Goal: Transaction & Acquisition: Purchase product/service

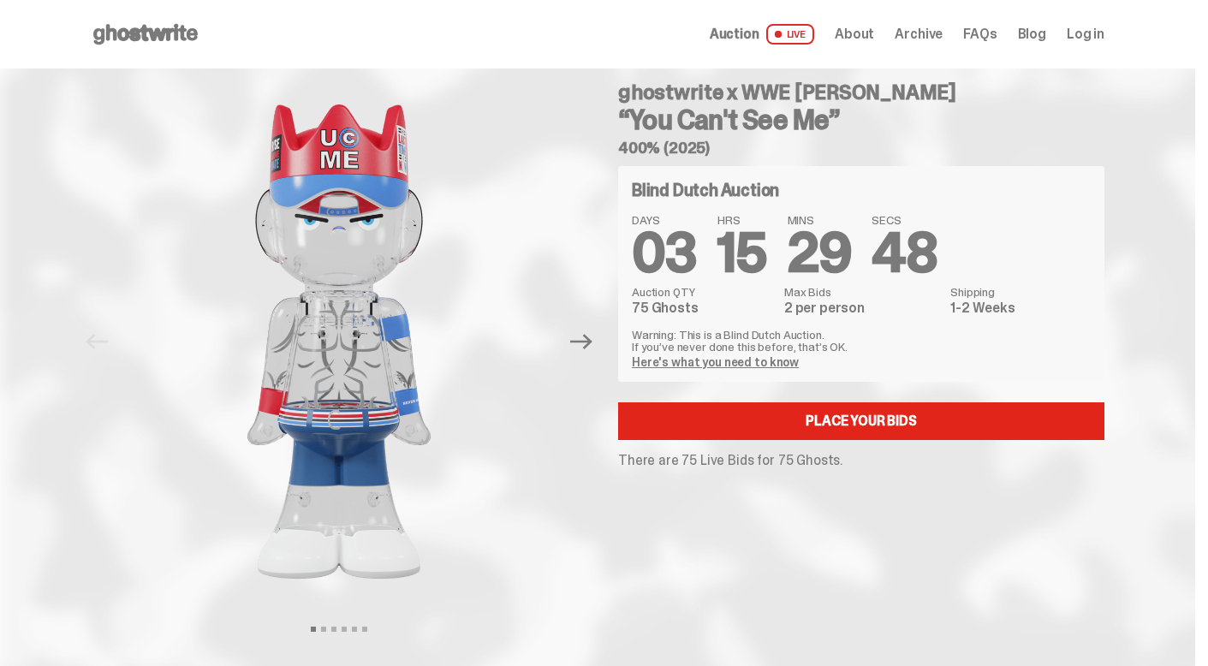
click at [728, 363] on link "Here's what you need to know" at bounding box center [715, 361] width 167 height 15
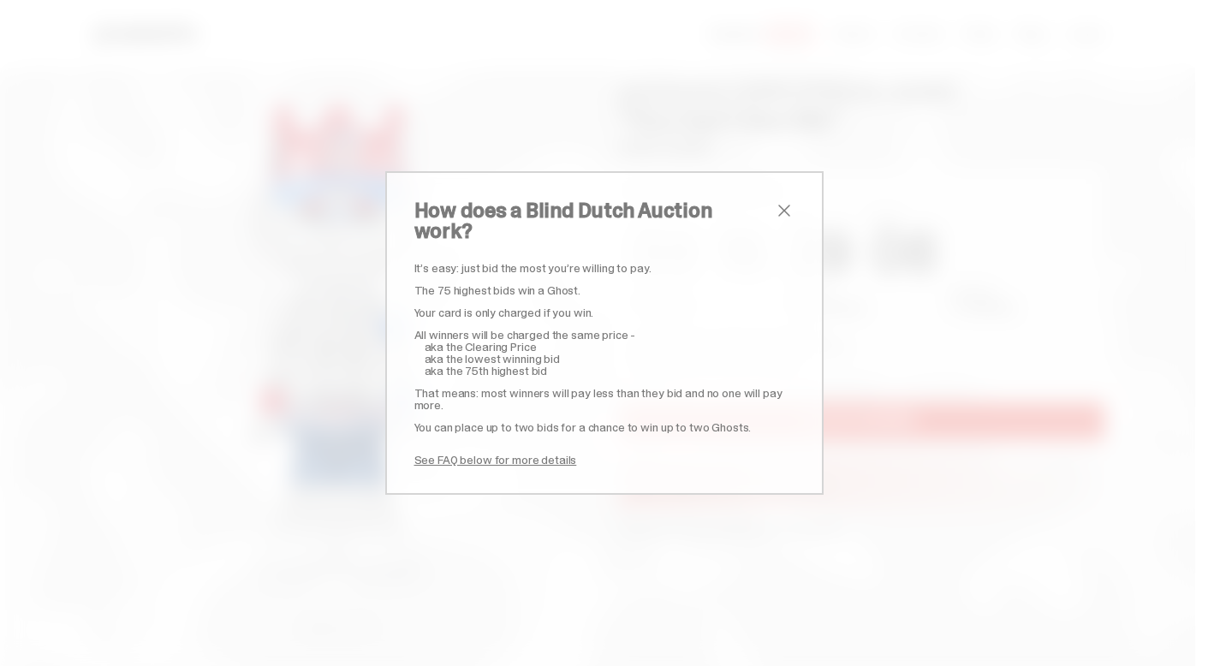
click at [780, 219] on span "close" at bounding box center [784, 210] width 21 height 21
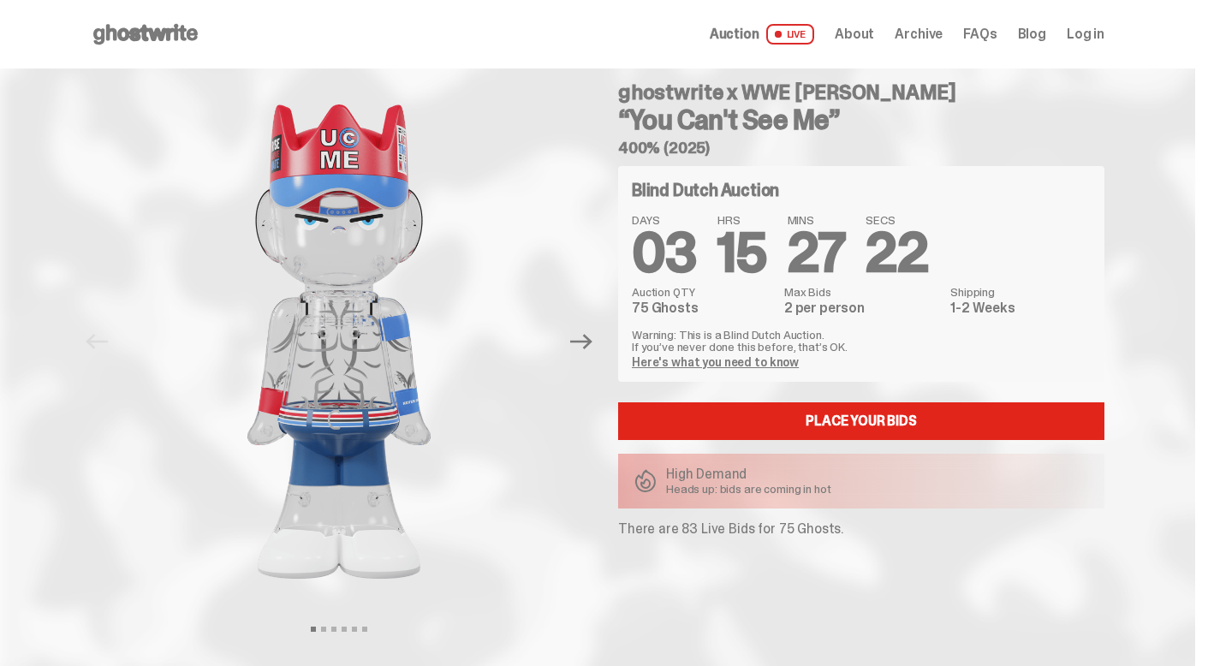
click at [170, 28] on use at bounding box center [145, 34] width 104 height 21
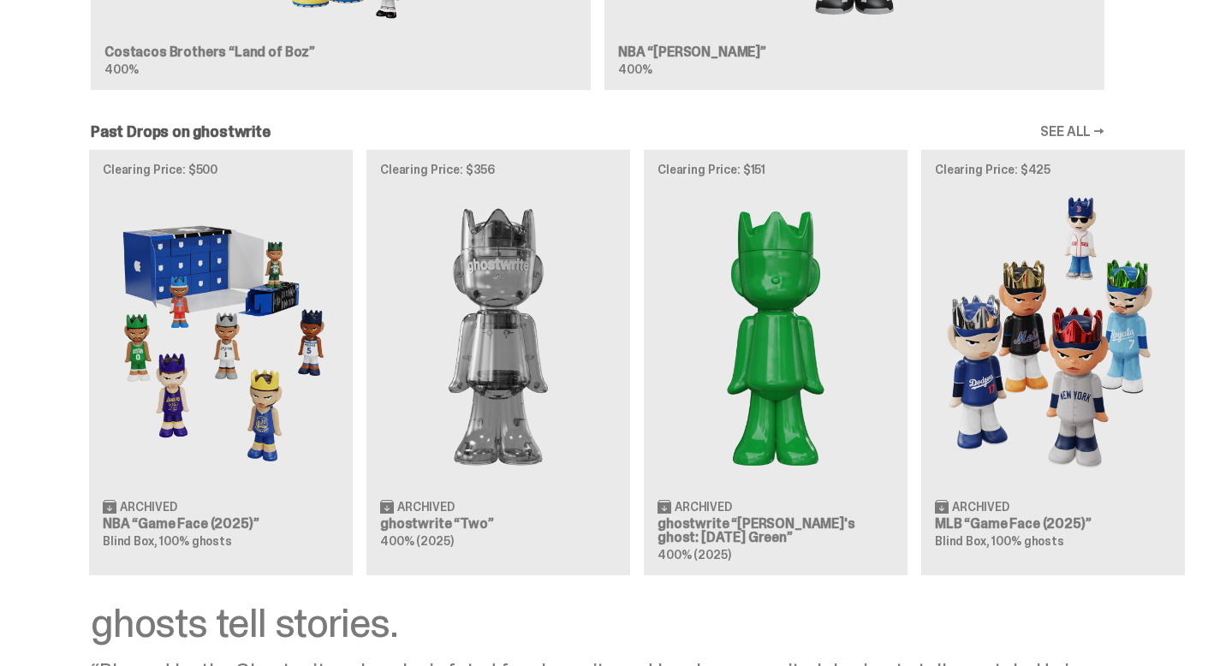
scroll to position [1714, 0]
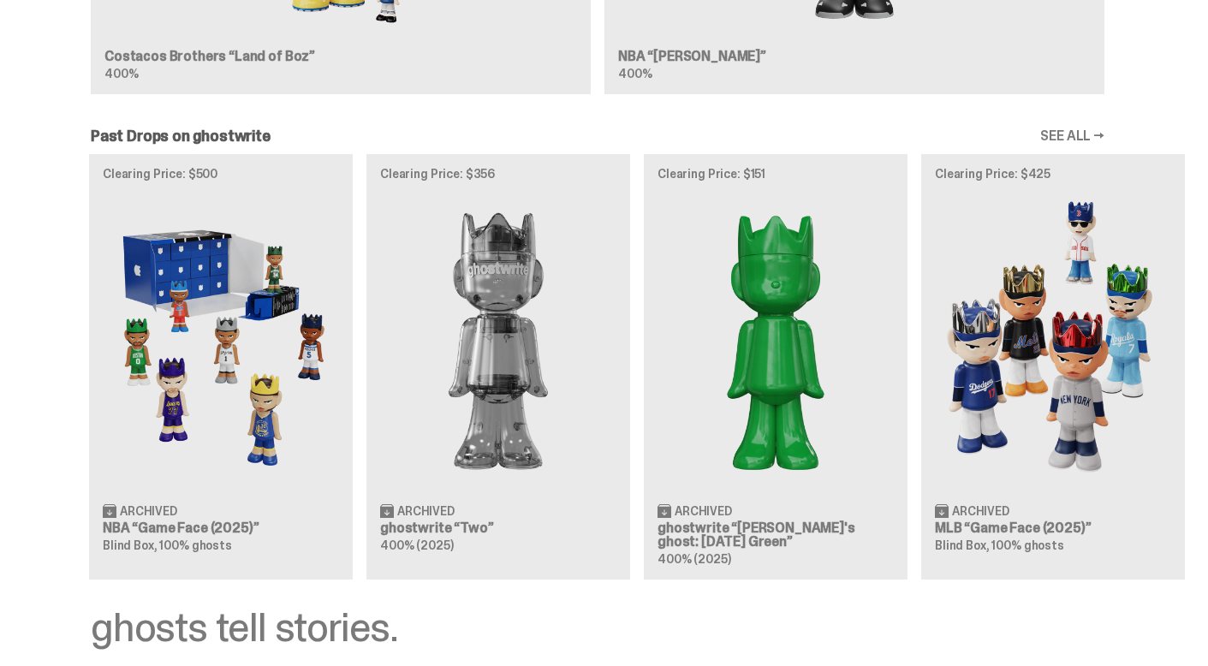
click at [200, 242] on img at bounding box center [221, 340] width 236 height 295
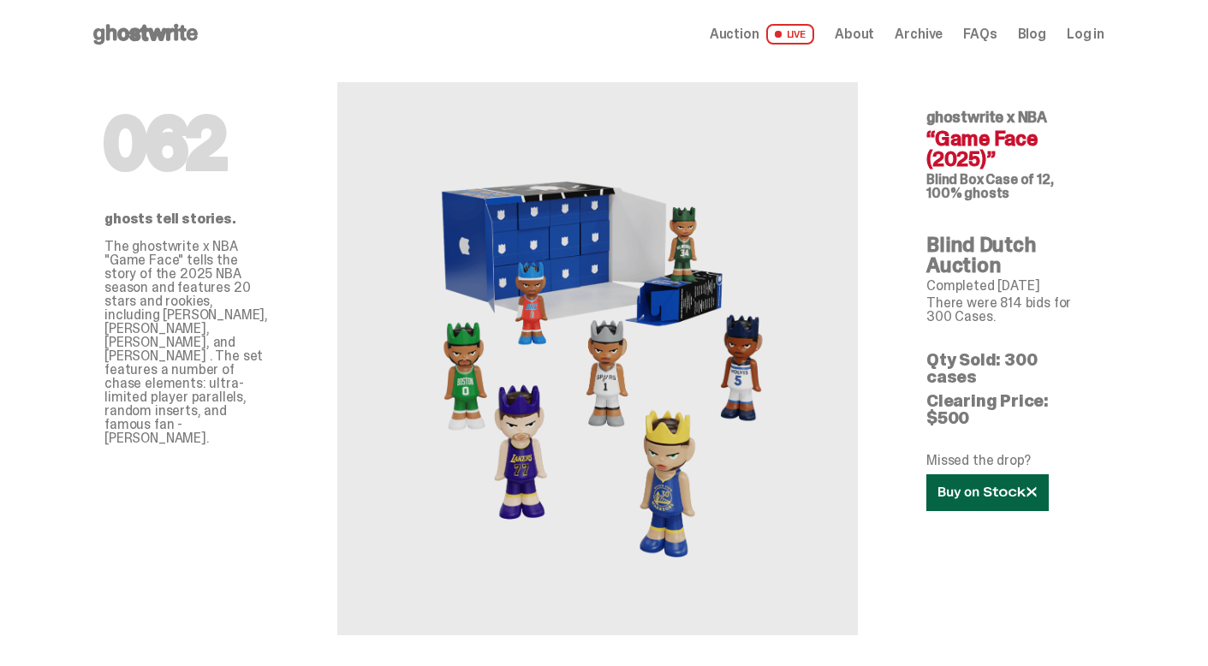
click at [999, 474] on link at bounding box center [987, 492] width 122 height 37
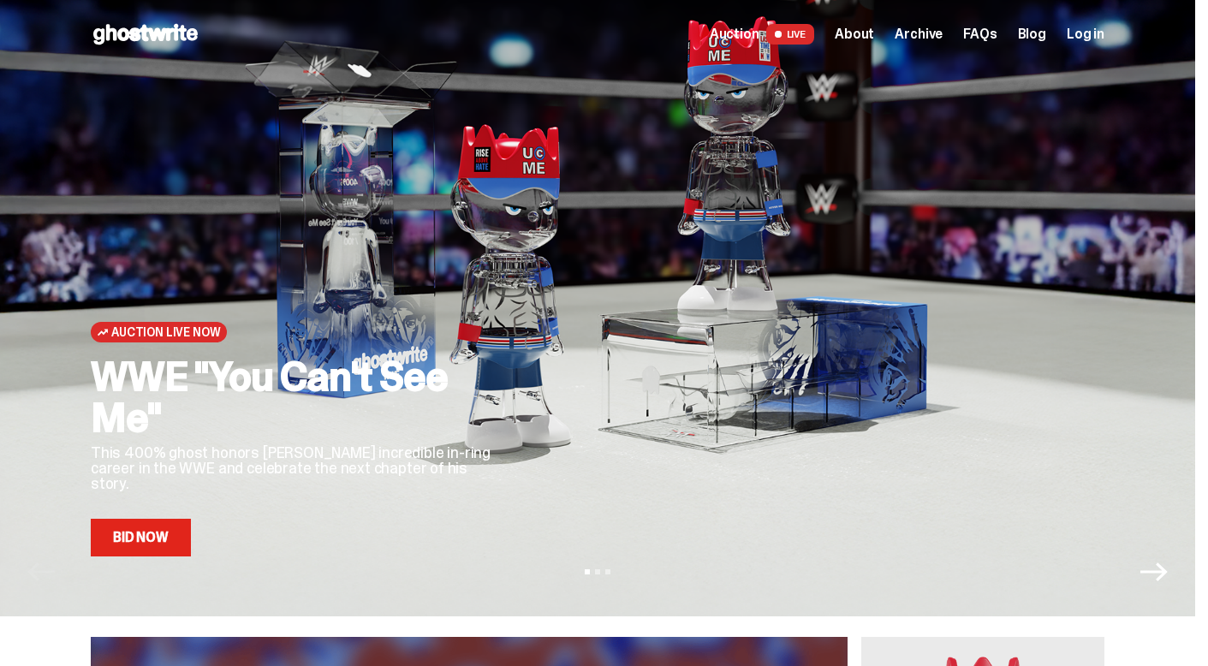
click at [165, 541] on link "Bid Now" at bounding box center [141, 538] width 100 height 38
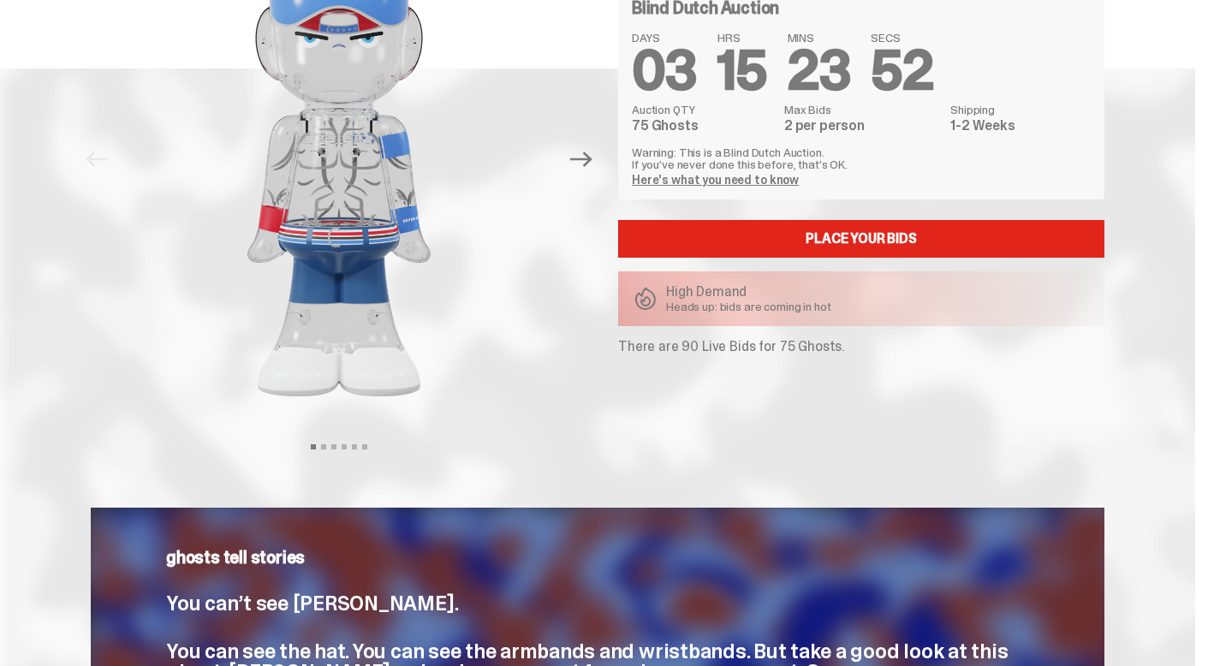
scroll to position [20, 0]
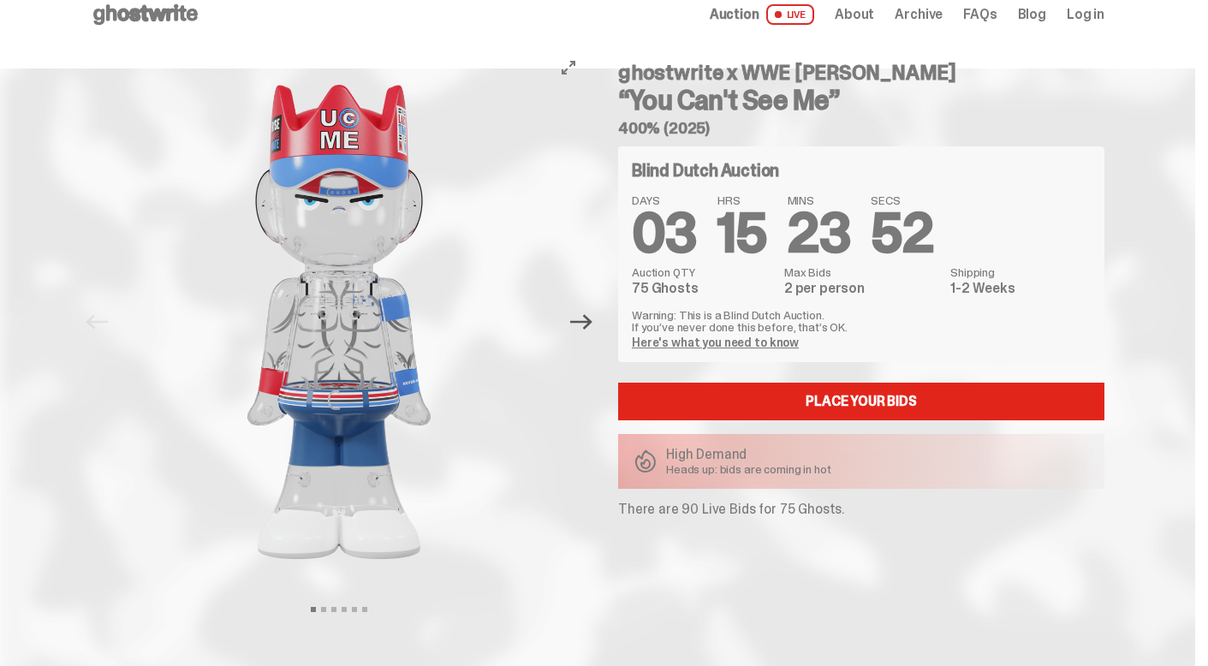
click at [590, 323] on icon "Next" at bounding box center [581, 321] width 22 height 15
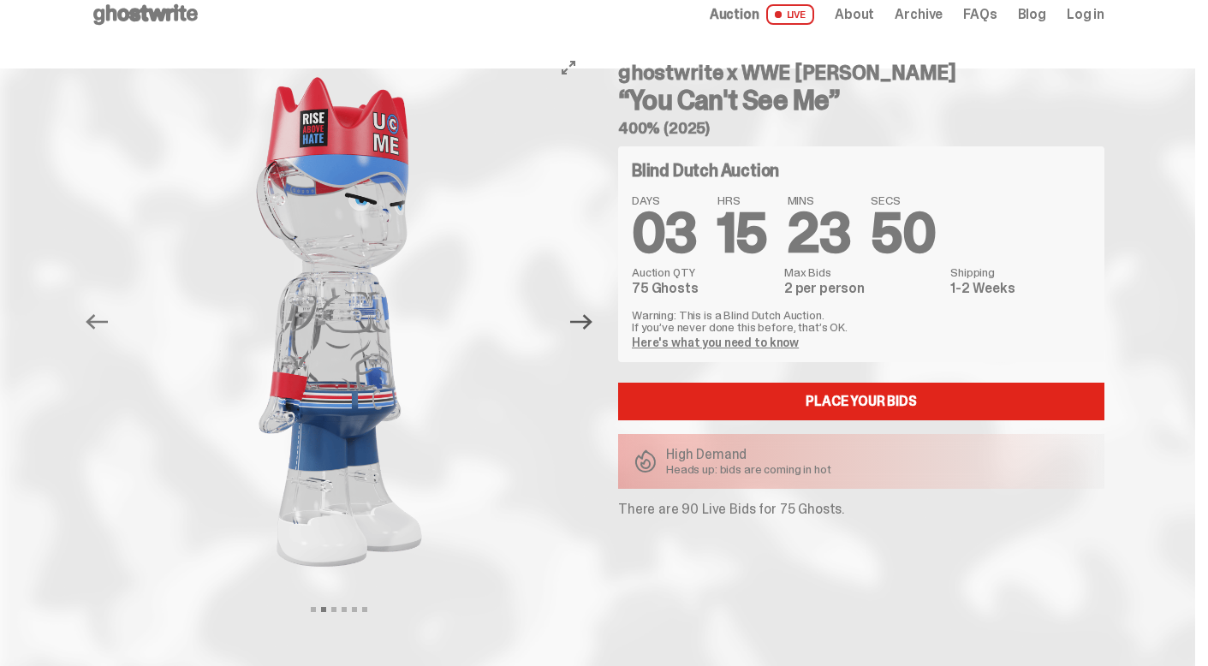
click at [589, 323] on icon "Next" at bounding box center [581, 321] width 22 height 15
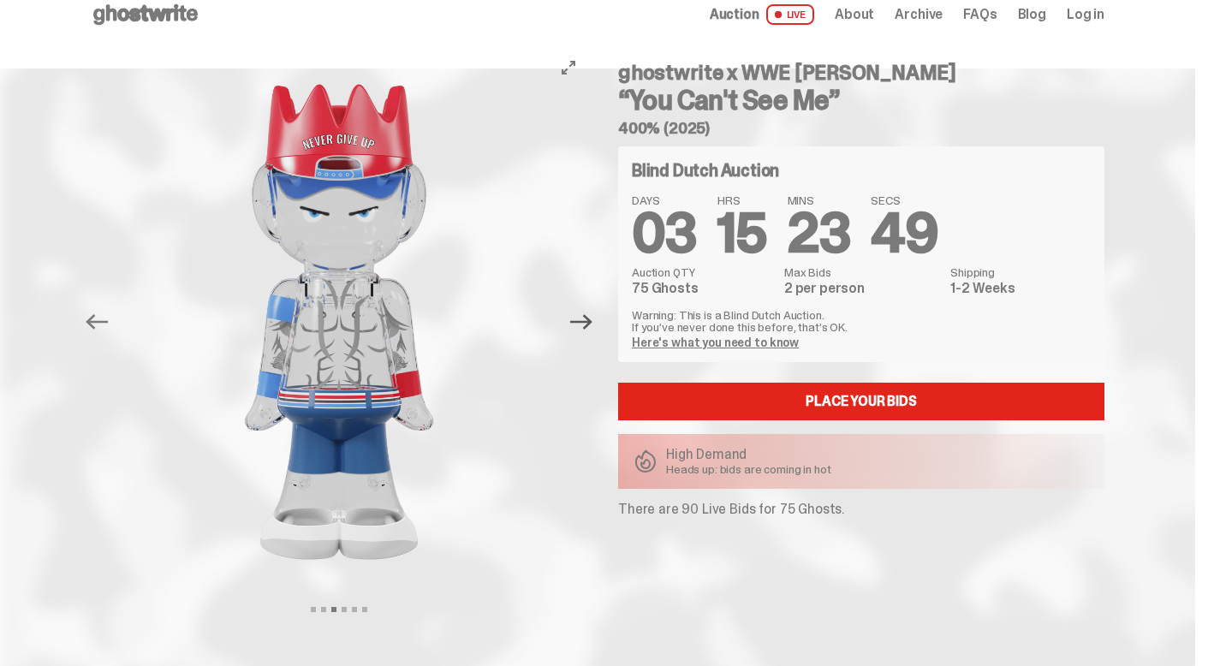
click at [588, 323] on icon "Next" at bounding box center [581, 321] width 22 height 15
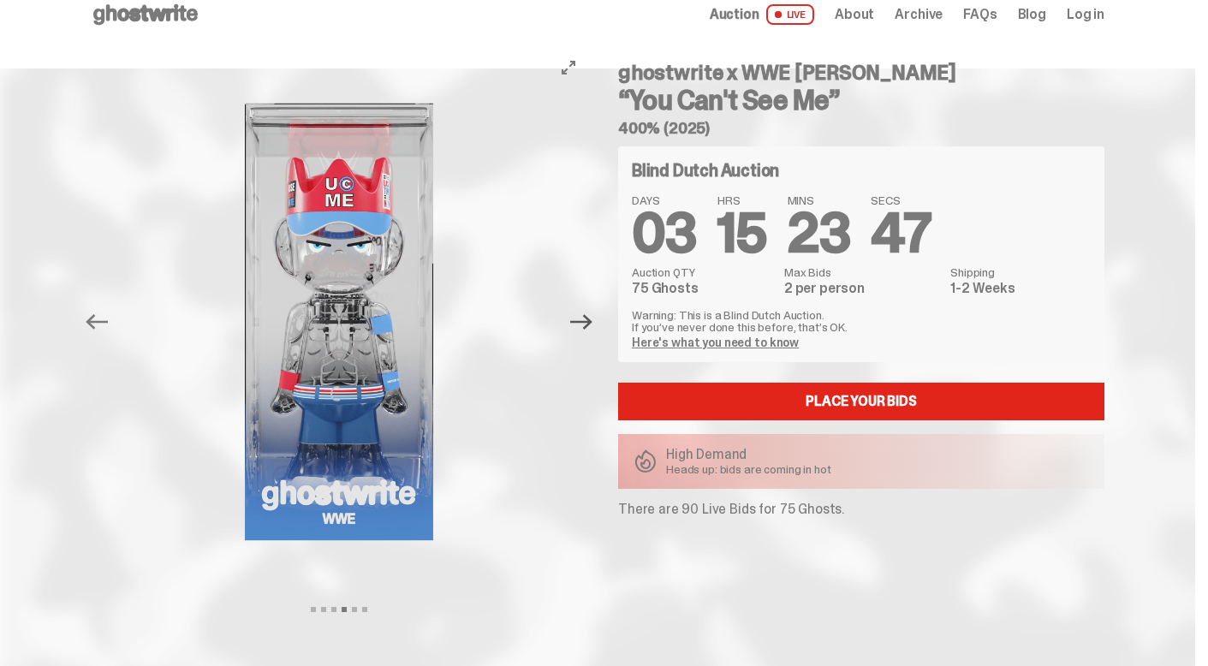
click at [588, 323] on icon "Next" at bounding box center [581, 321] width 22 height 15
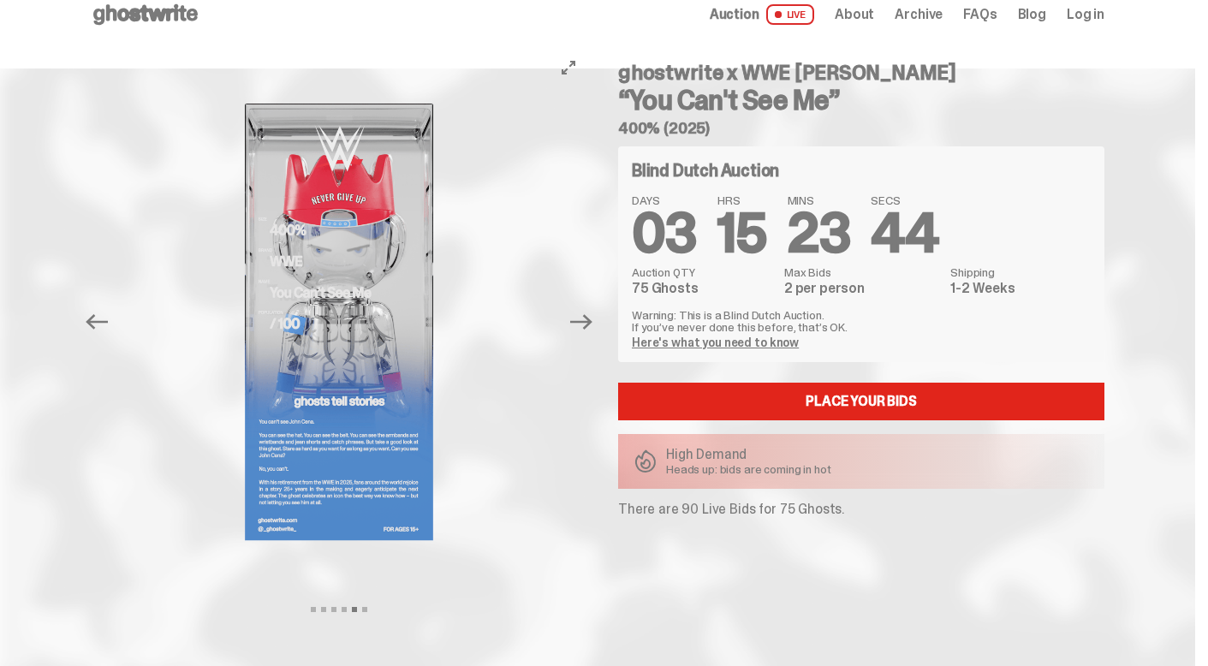
click at [587, 323] on icon "Next" at bounding box center [581, 321] width 22 height 15
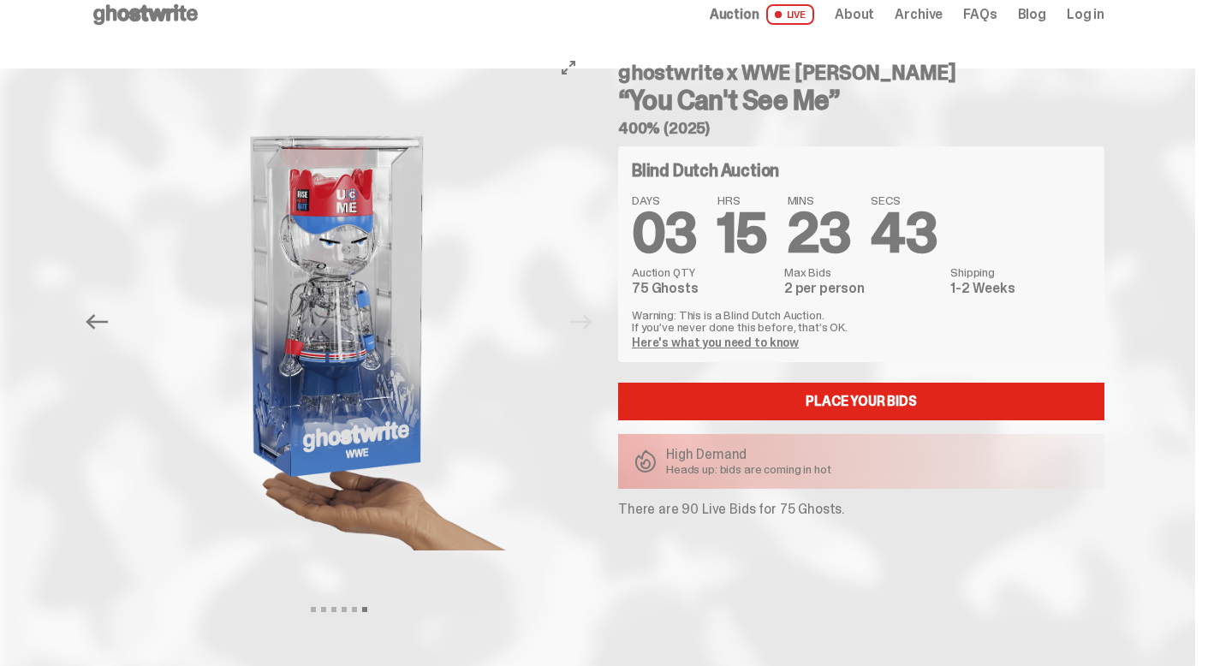
click at [587, 323] on div at bounding box center [339, 322] width 496 height 546
click at [357, 308] on img at bounding box center [339, 322] width 437 height 546
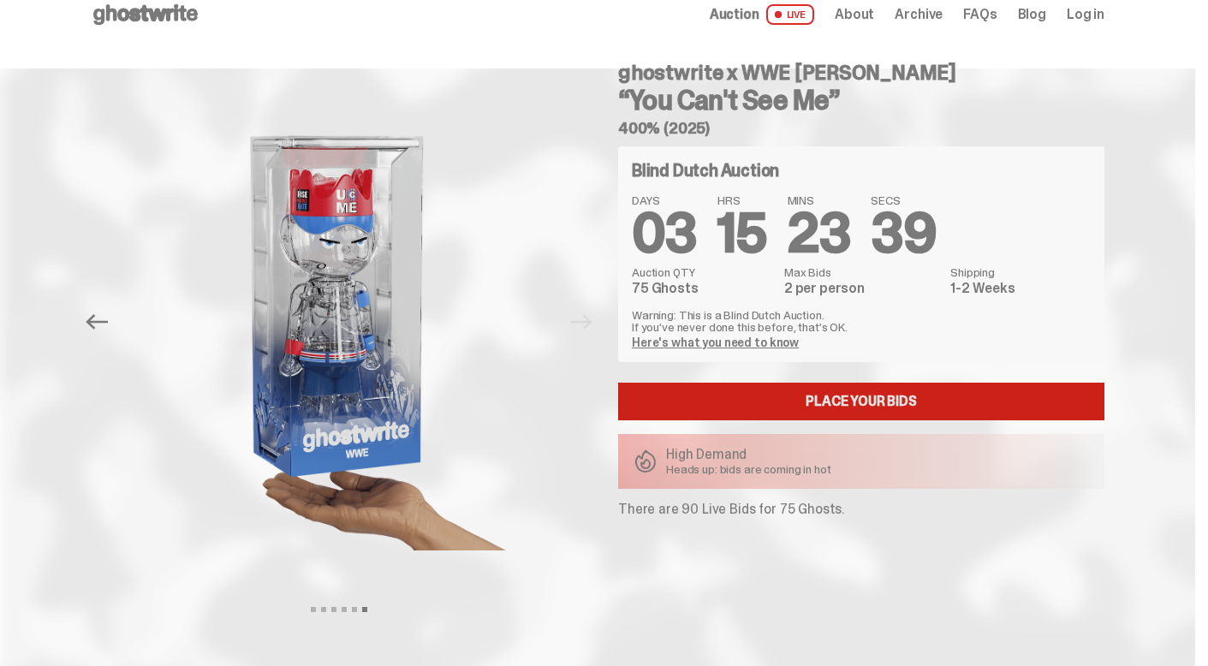
click at [803, 395] on link "Place your Bids" at bounding box center [861, 402] width 486 height 38
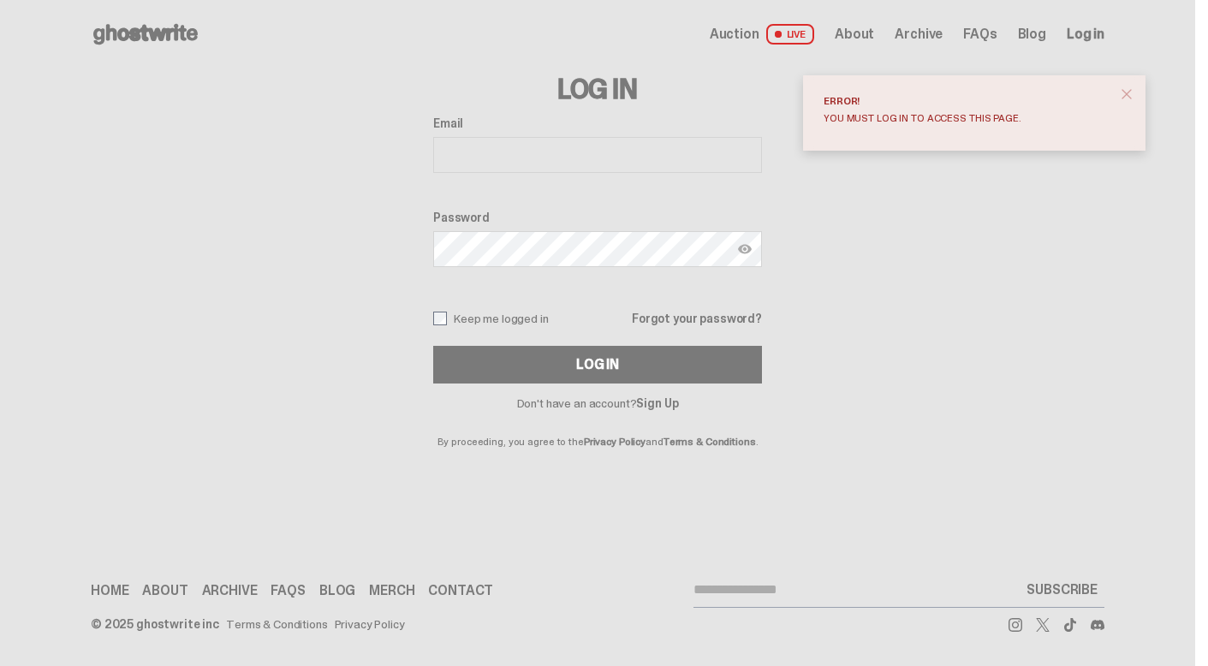
click at [874, 37] on span "About" at bounding box center [853, 34] width 39 height 14
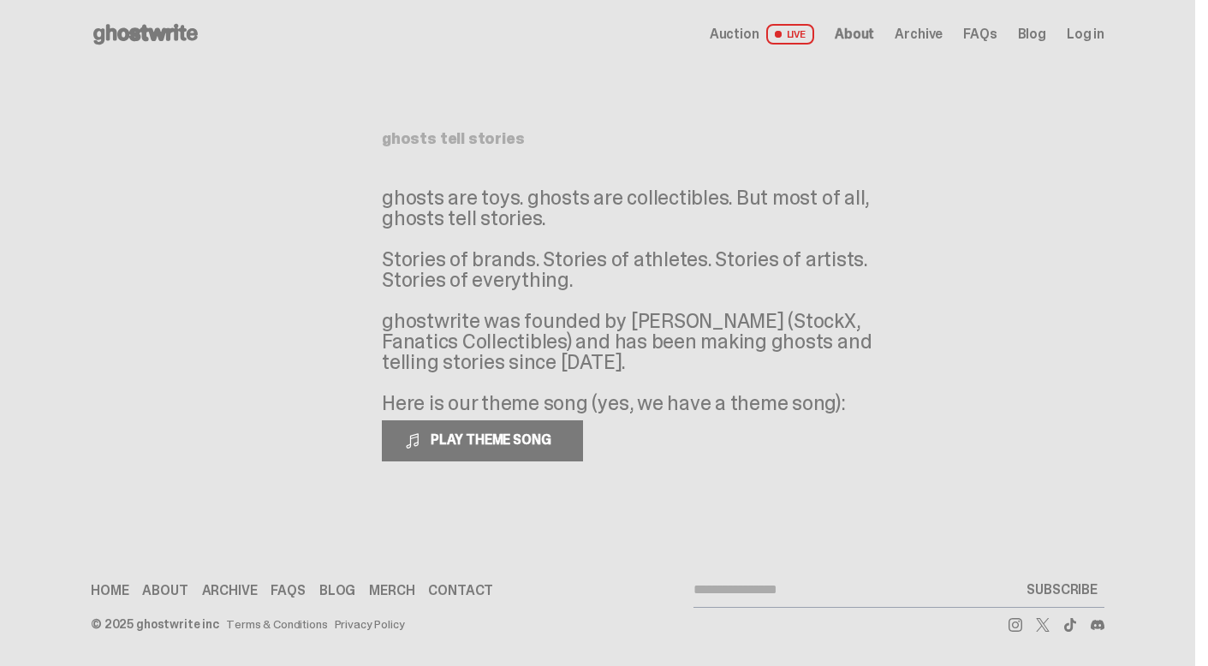
click at [744, 33] on span "Auction" at bounding box center [735, 34] width 50 height 14
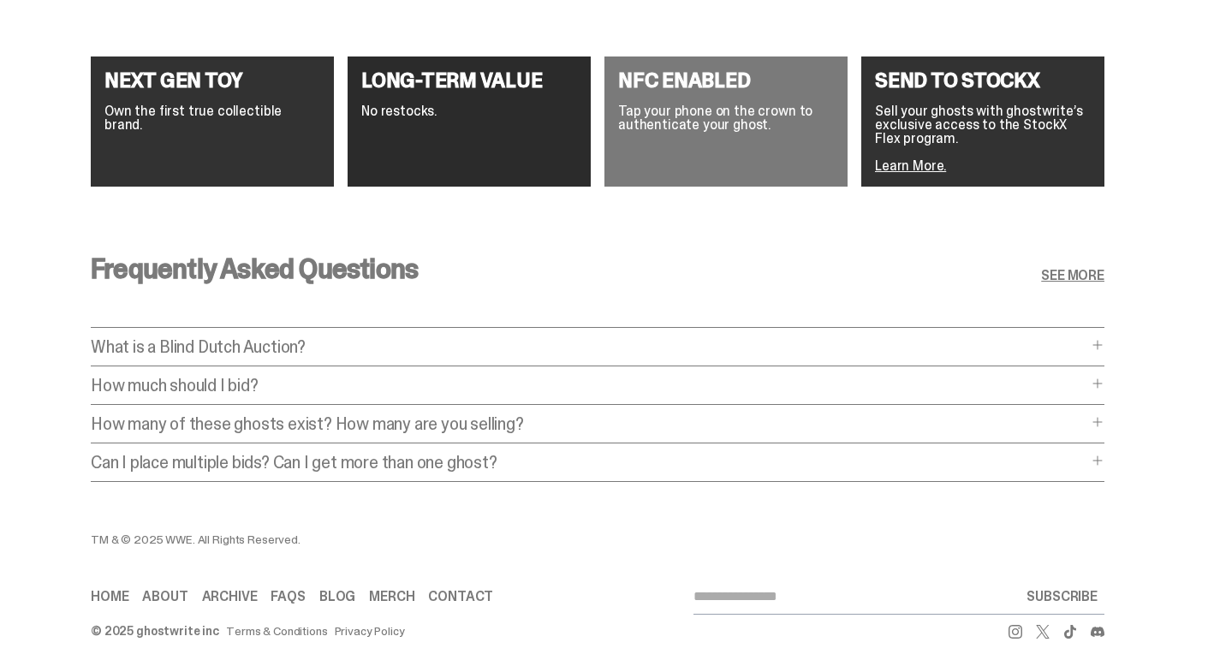
scroll to position [3134, 0]
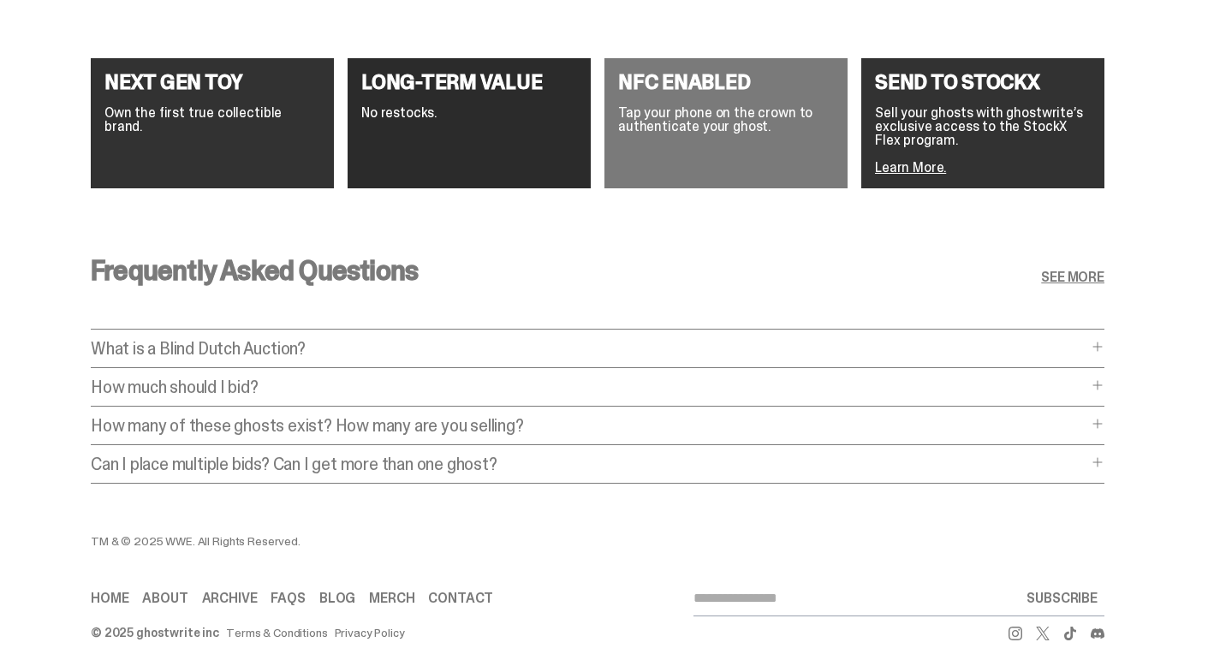
drag, startPoint x: 129, startPoint y: 586, endPoint x: 146, endPoint y: 584, distance: 16.5
click at [128, 591] on link "Home" at bounding box center [110, 598] width 38 height 14
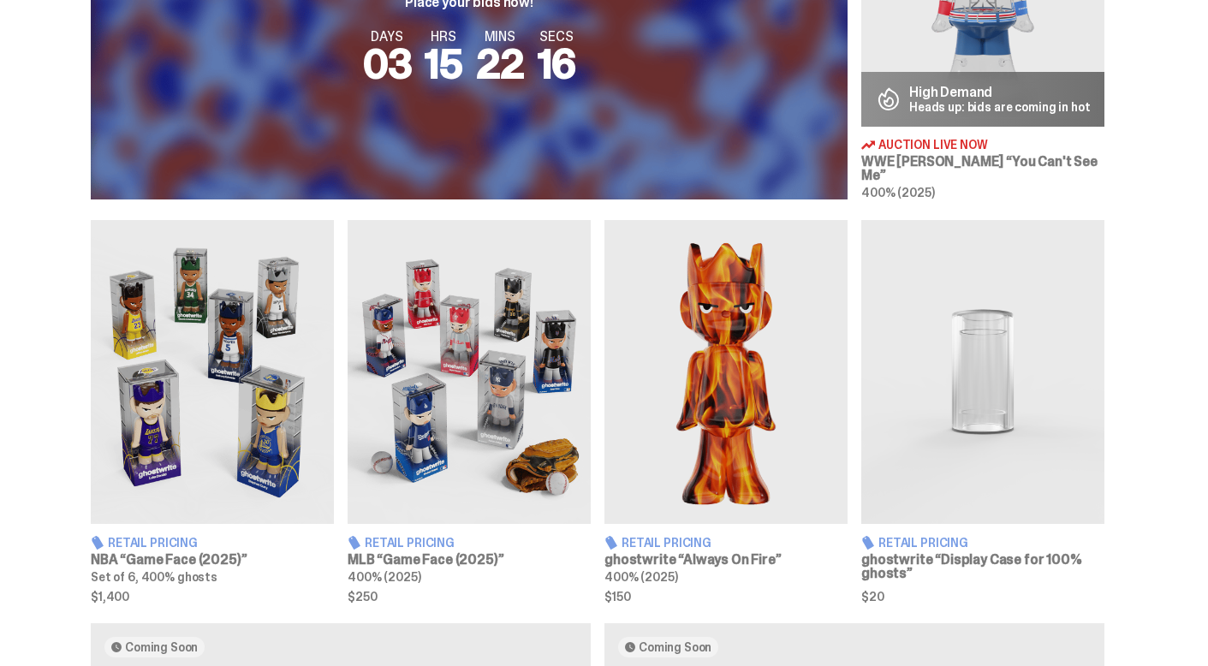
scroll to position [813, 0]
click at [191, 359] on img at bounding box center [212, 373] width 243 height 304
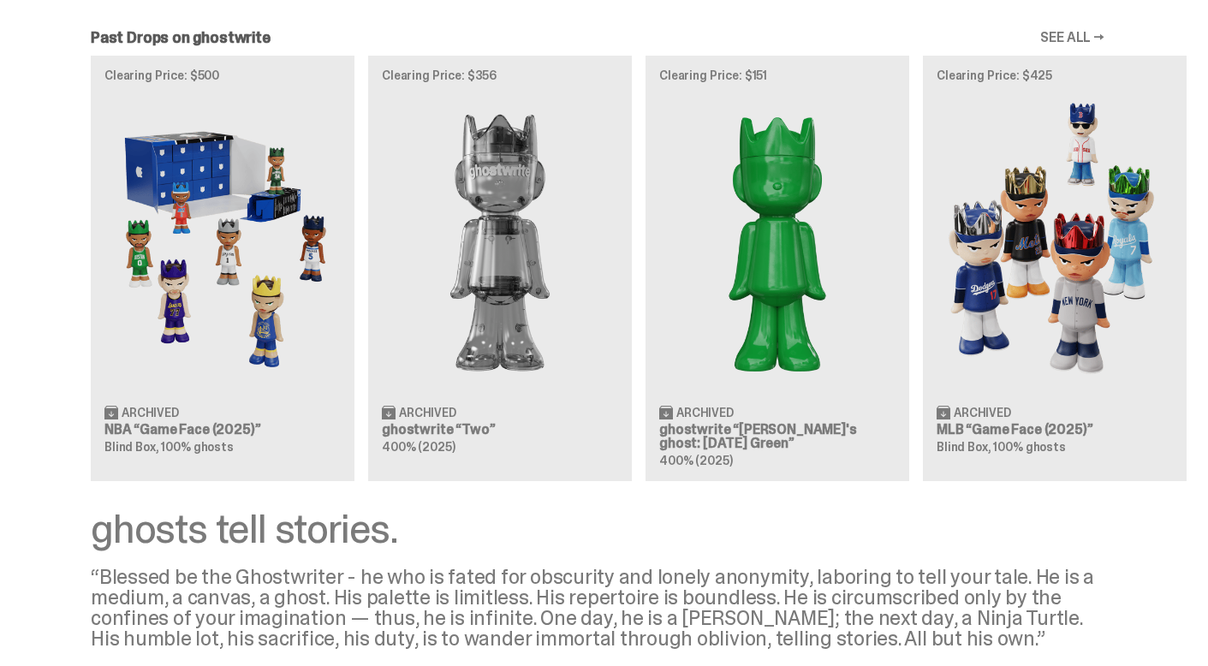
scroll to position [1810, 0]
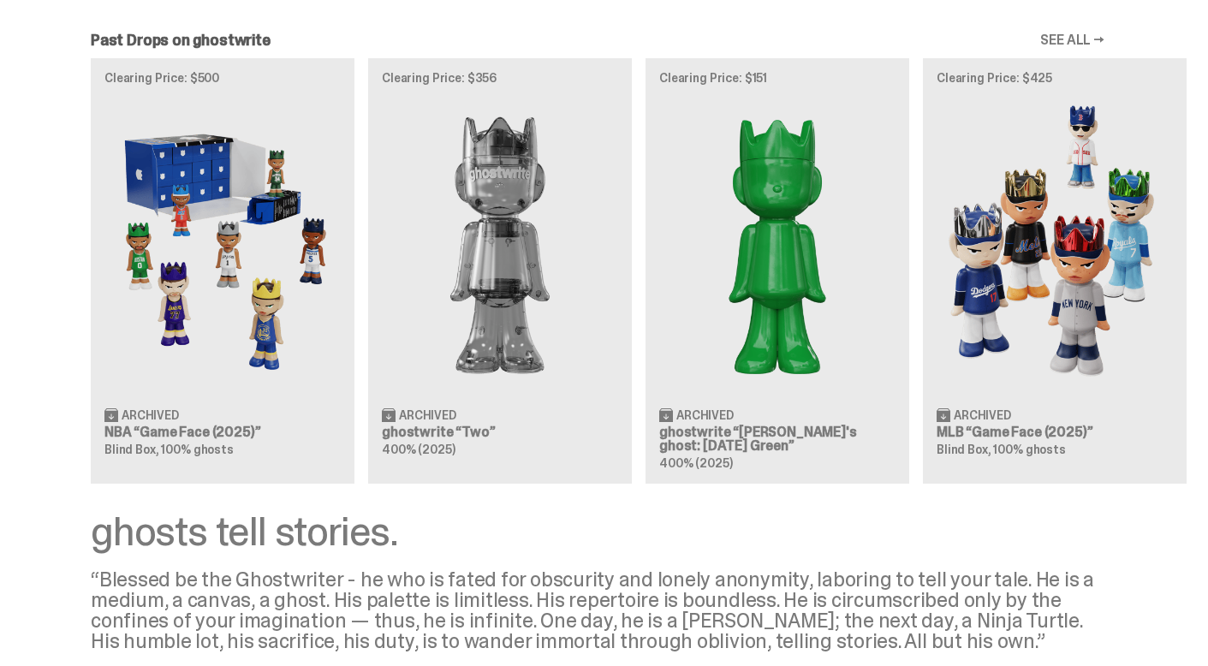
click at [1036, 281] on img at bounding box center [1054, 245] width 236 height 295
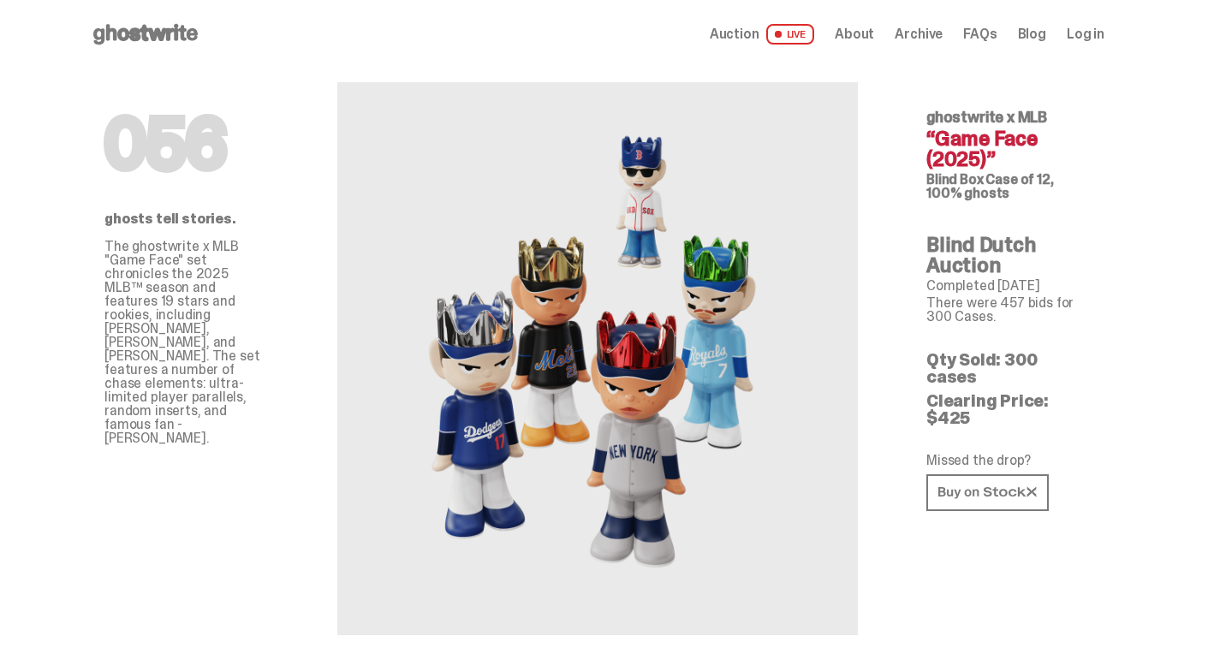
click at [756, 33] on span "Auction" at bounding box center [735, 34] width 50 height 14
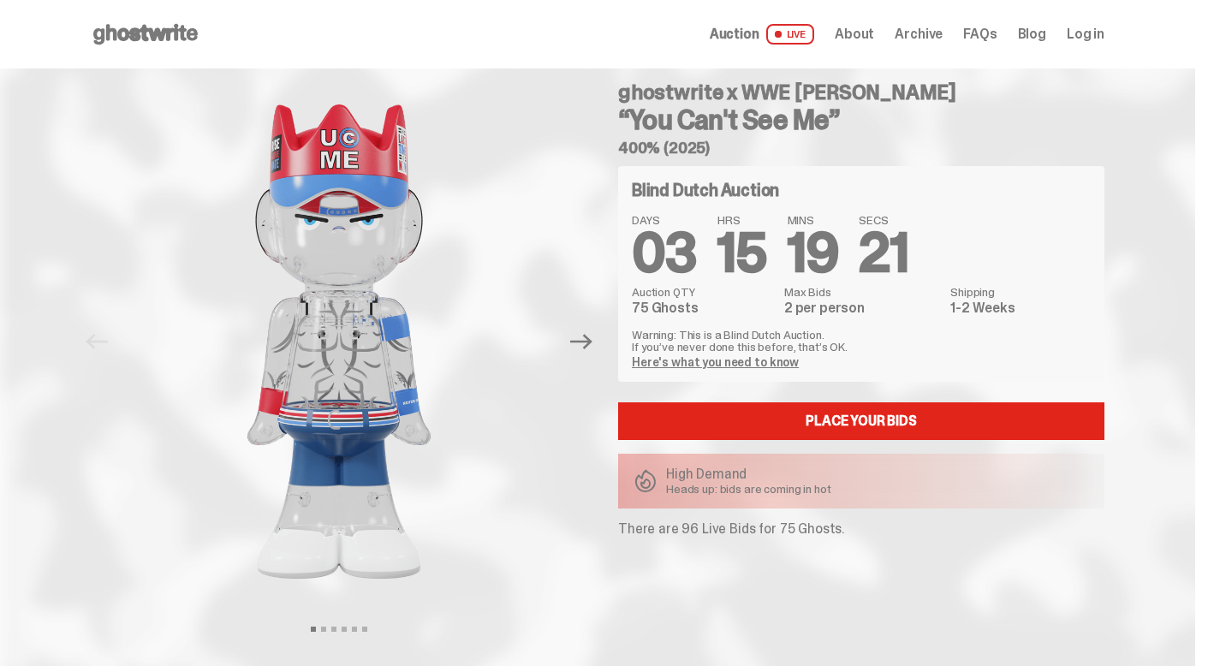
click at [152, 43] on icon at bounding box center [146, 34] width 110 height 27
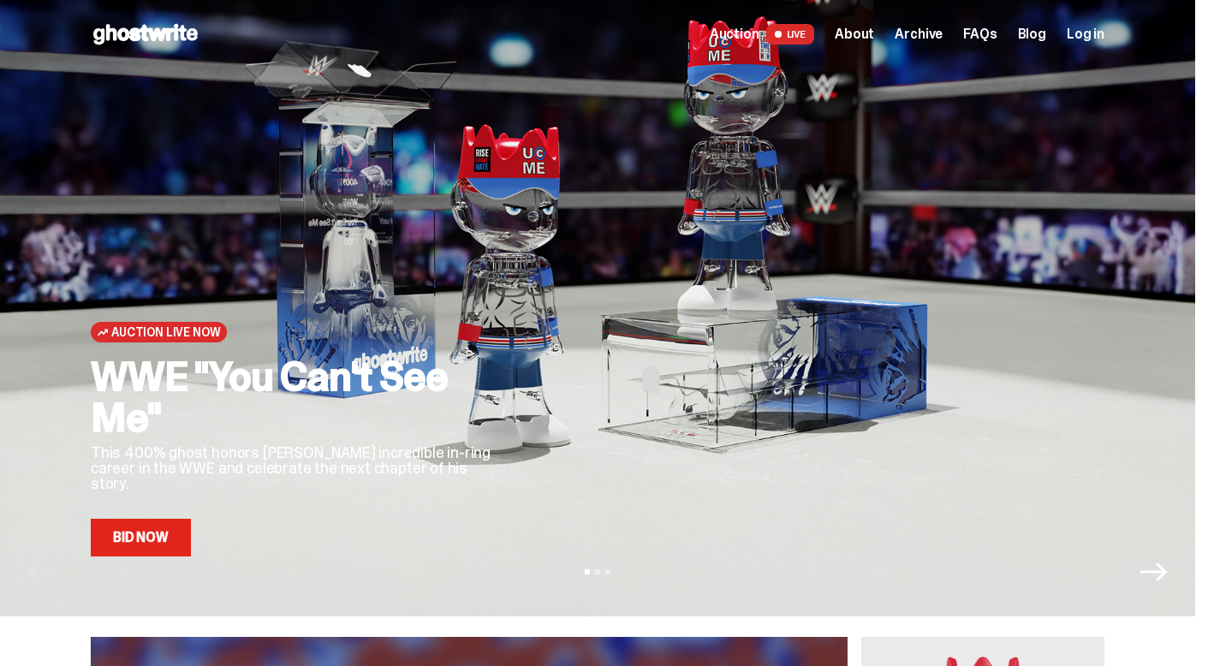
click at [912, 37] on span "Archive" at bounding box center [918, 34] width 48 height 14
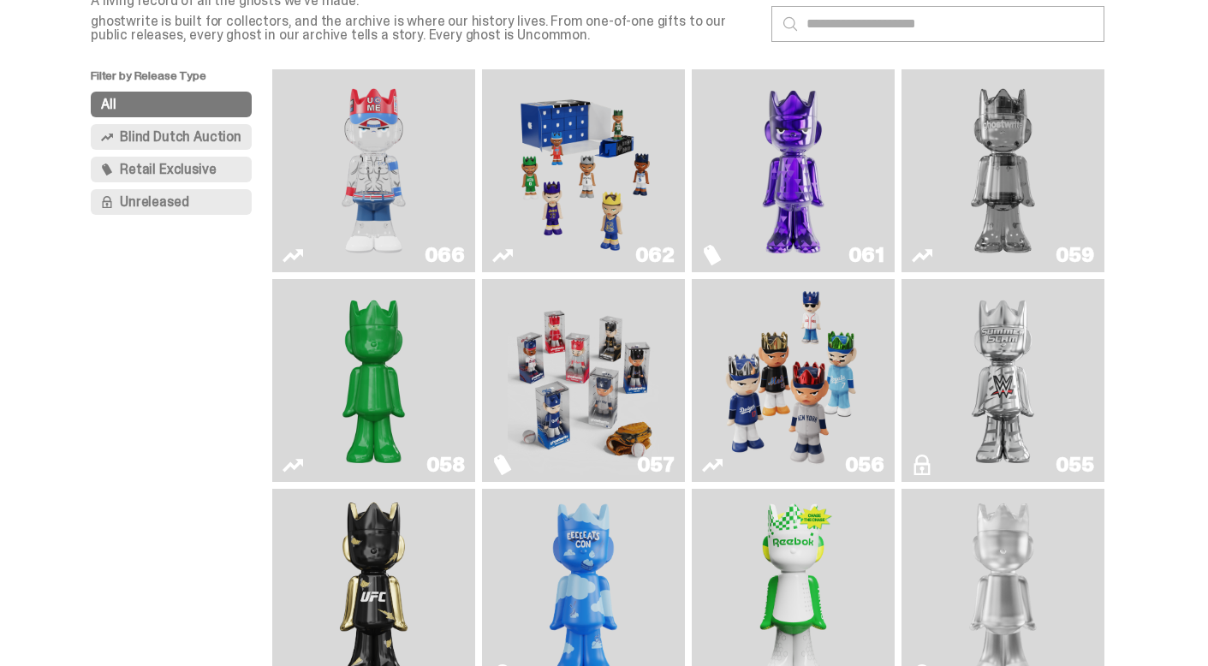
scroll to position [114, 0]
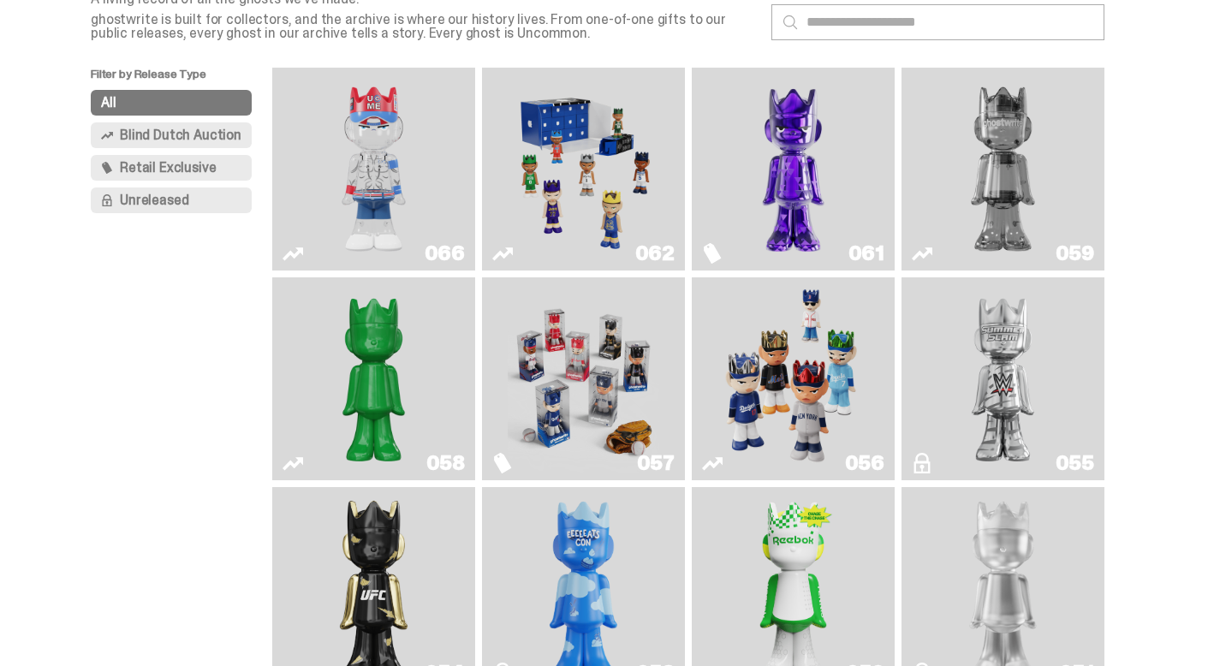
click at [157, 137] on span "Blind Dutch Auction" at bounding box center [181, 135] width 122 height 14
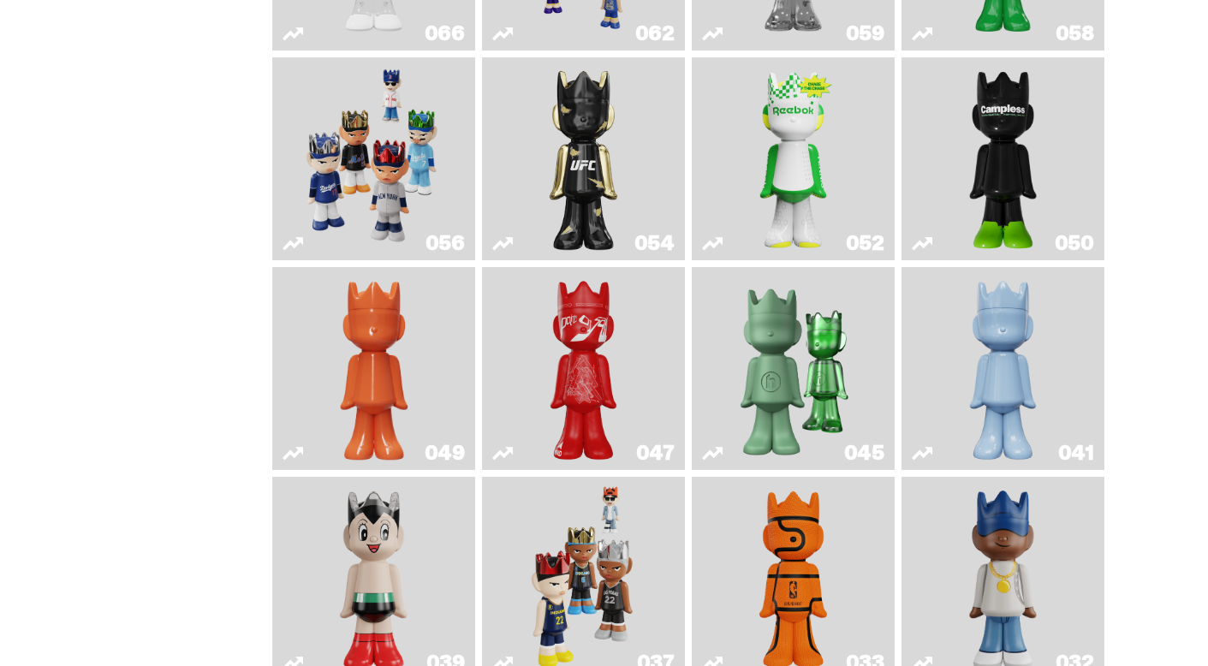
scroll to position [364, 0]
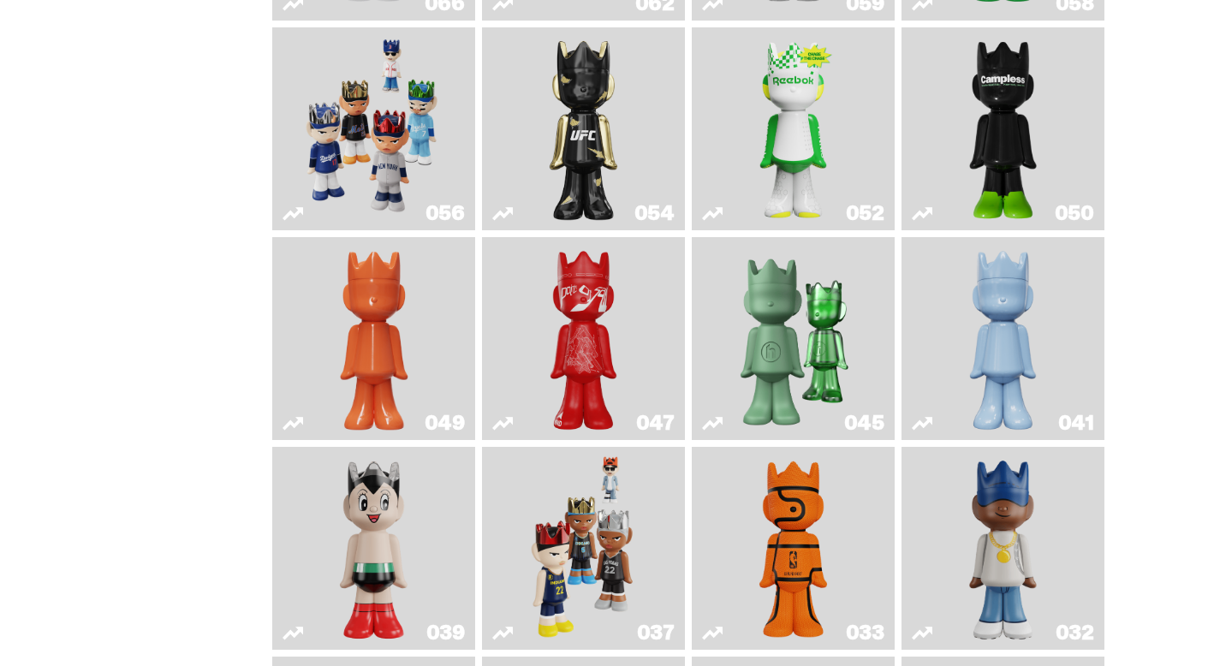
click at [585, 181] on img "Ruby" at bounding box center [583, 128] width 81 height 189
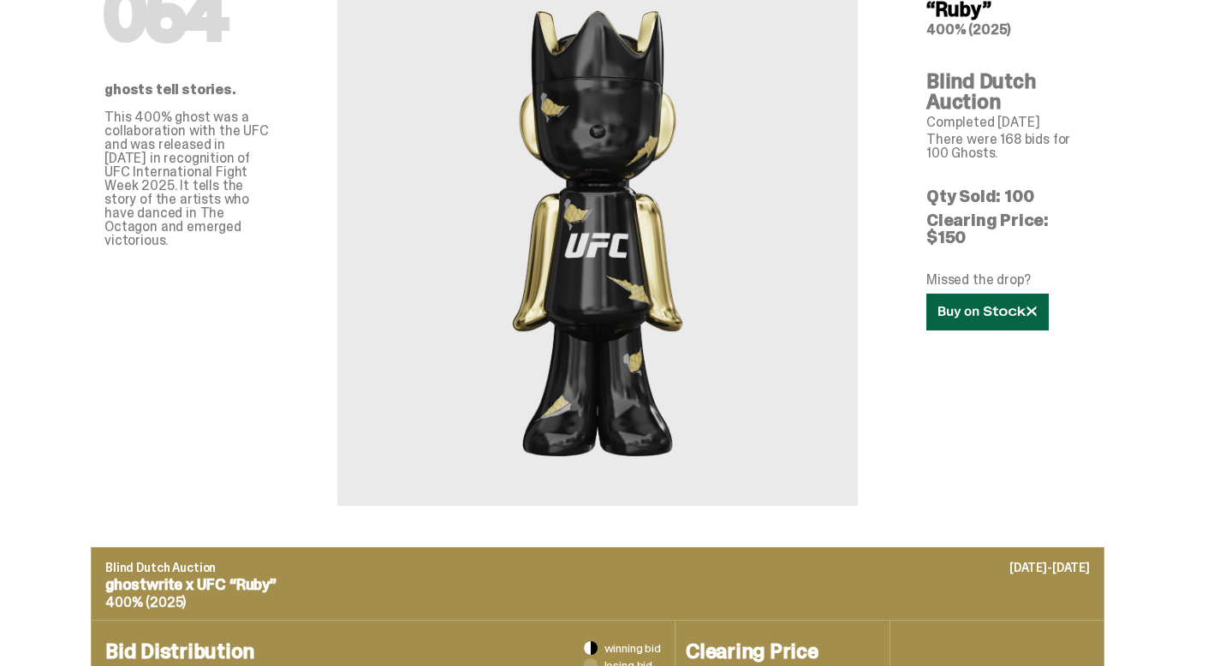
scroll to position [125, 0]
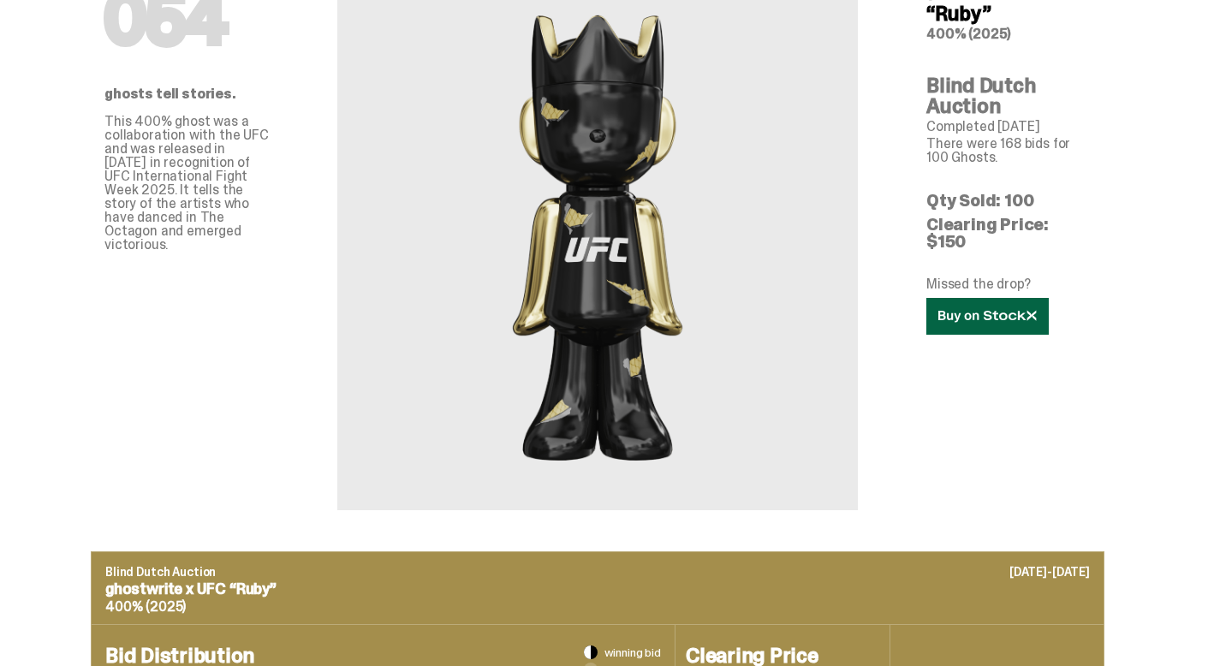
click at [989, 310] on icon at bounding box center [987, 316] width 98 height 13
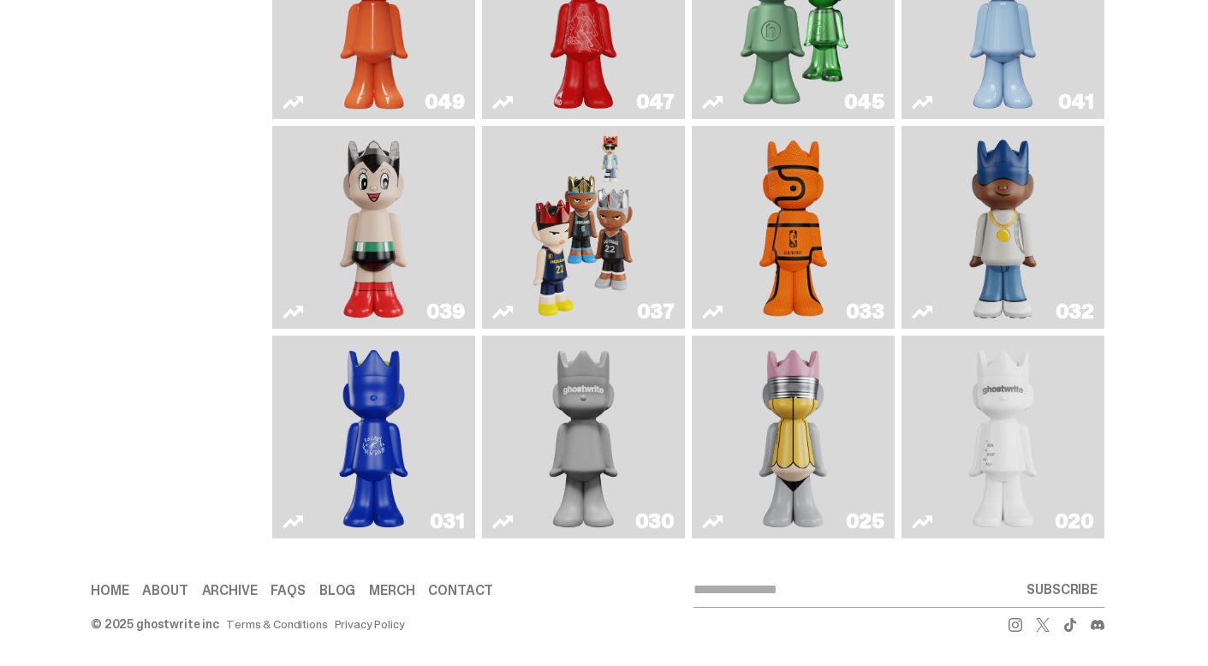
scroll to position [756, 0]
click at [406, 214] on img "Astro Boy" at bounding box center [373, 227] width 81 height 189
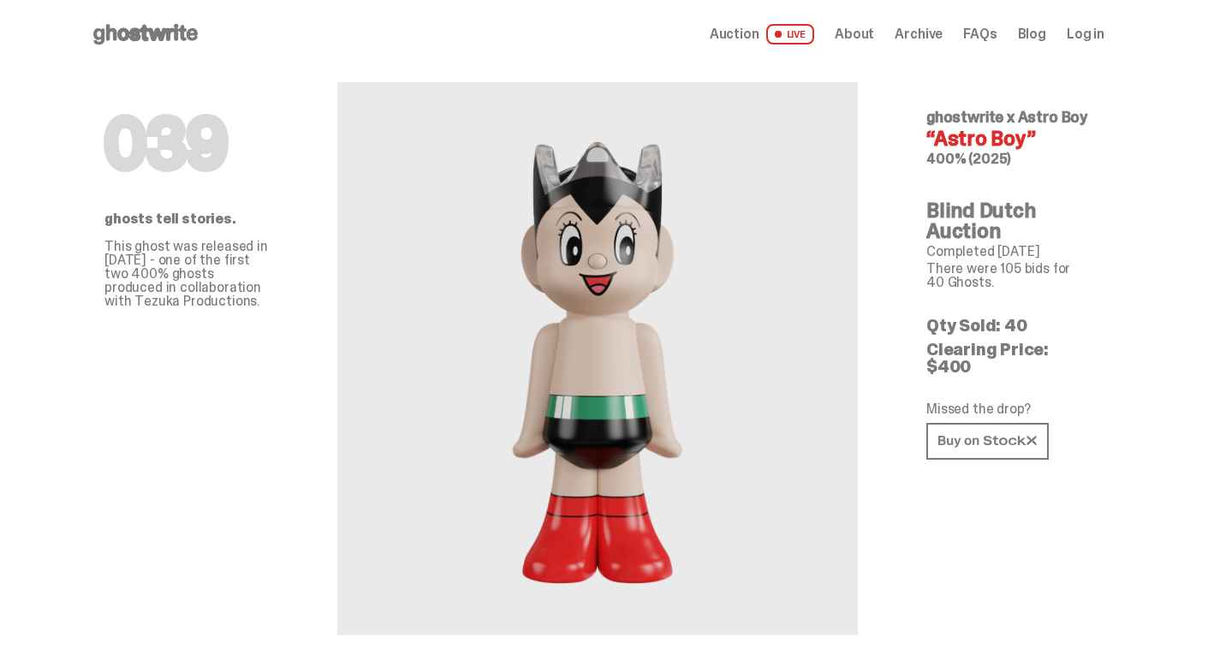
click at [994, 459] on link at bounding box center [987, 441] width 122 height 37
click at [756, 34] on span "Auction" at bounding box center [735, 34] width 50 height 14
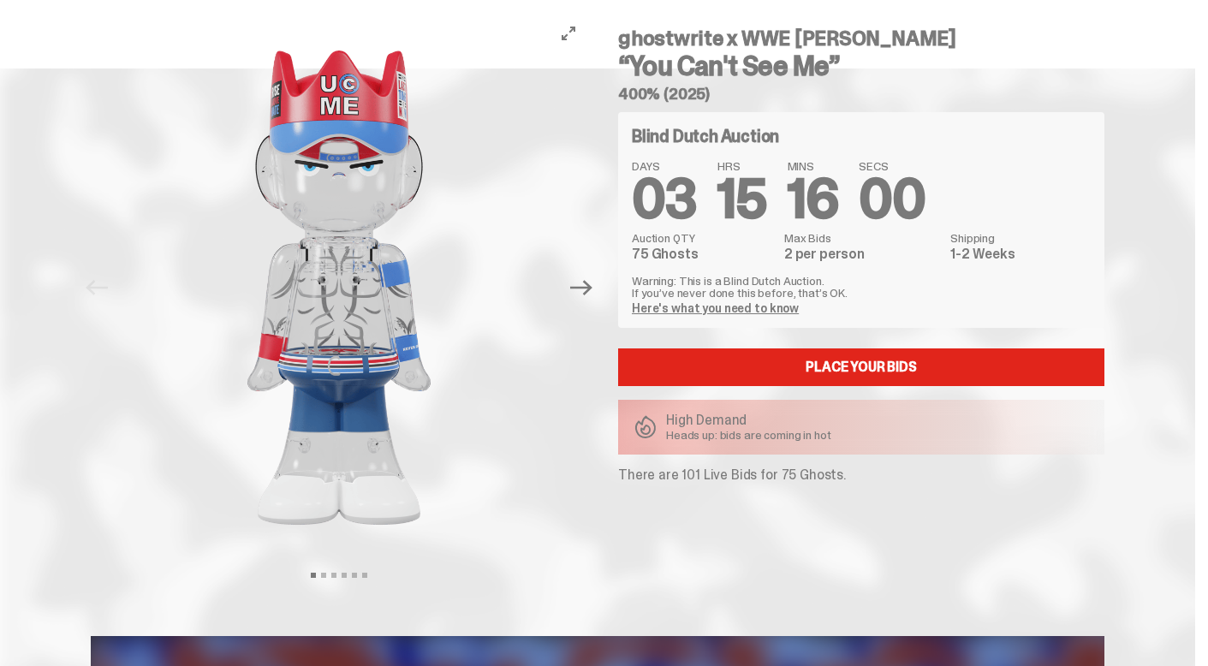
scroll to position [15, 0]
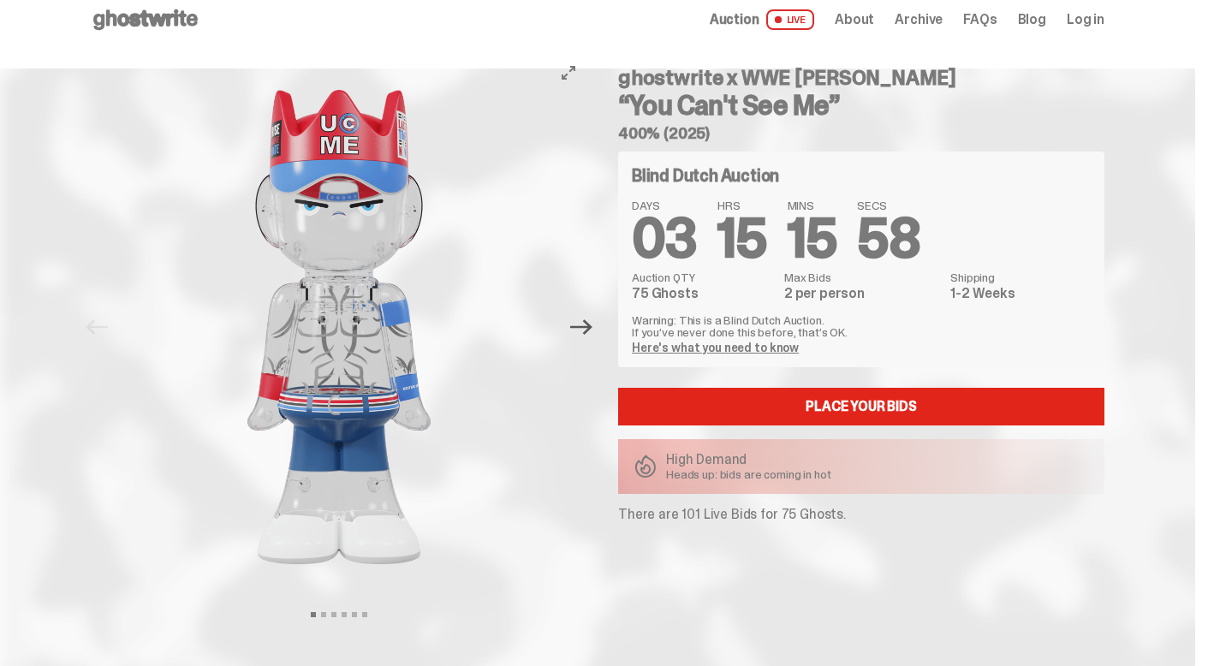
click at [589, 335] on icon "Next" at bounding box center [581, 327] width 22 height 22
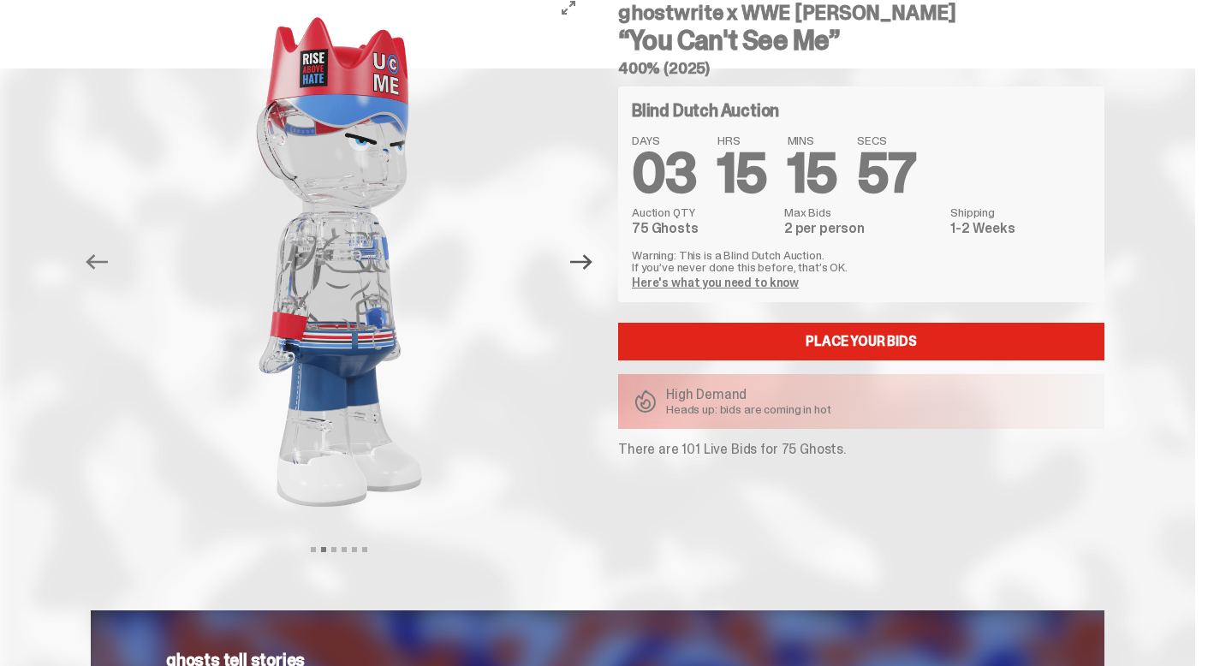
scroll to position [82, 0]
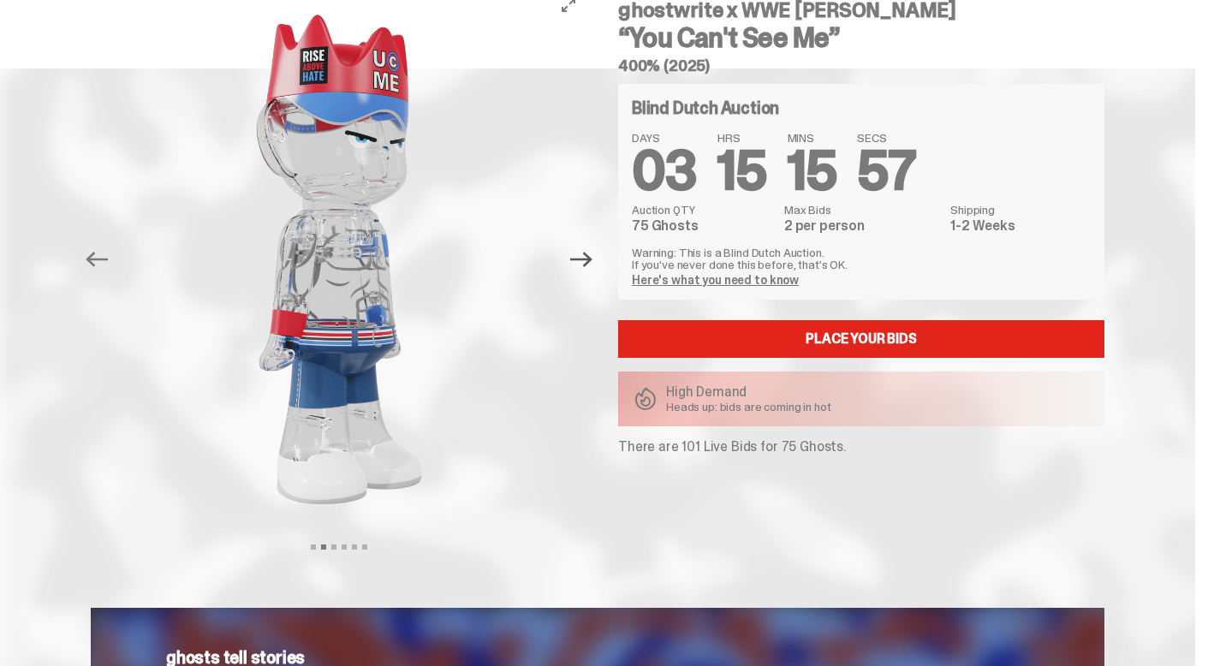
click at [587, 335] on div at bounding box center [339, 259] width 496 height 546
click at [586, 261] on icon "Next" at bounding box center [581, 259] width 22 height 22
